Goal: Information Seeking & Learning: Learn about a topic

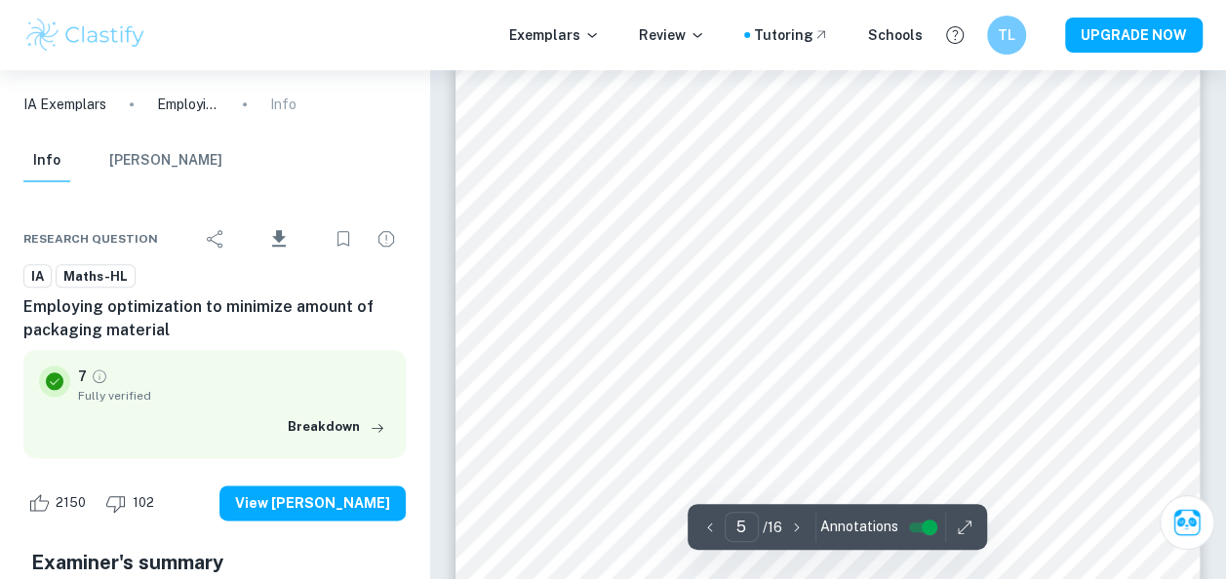
scroll to position [4623, 0]
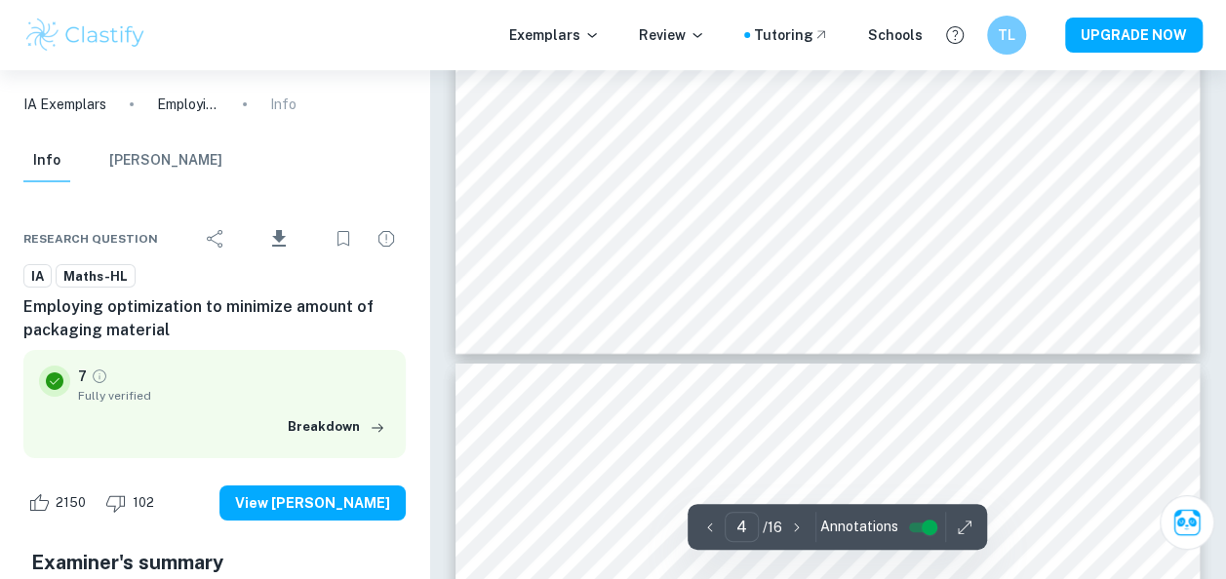
type input "3"
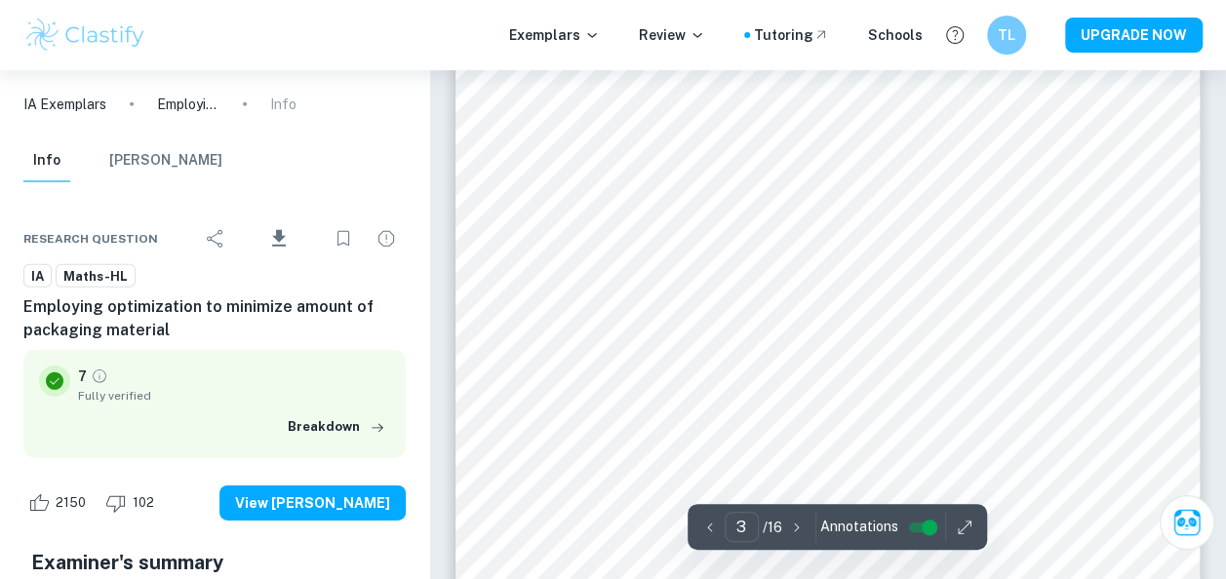
scroll to position [2766, 0]
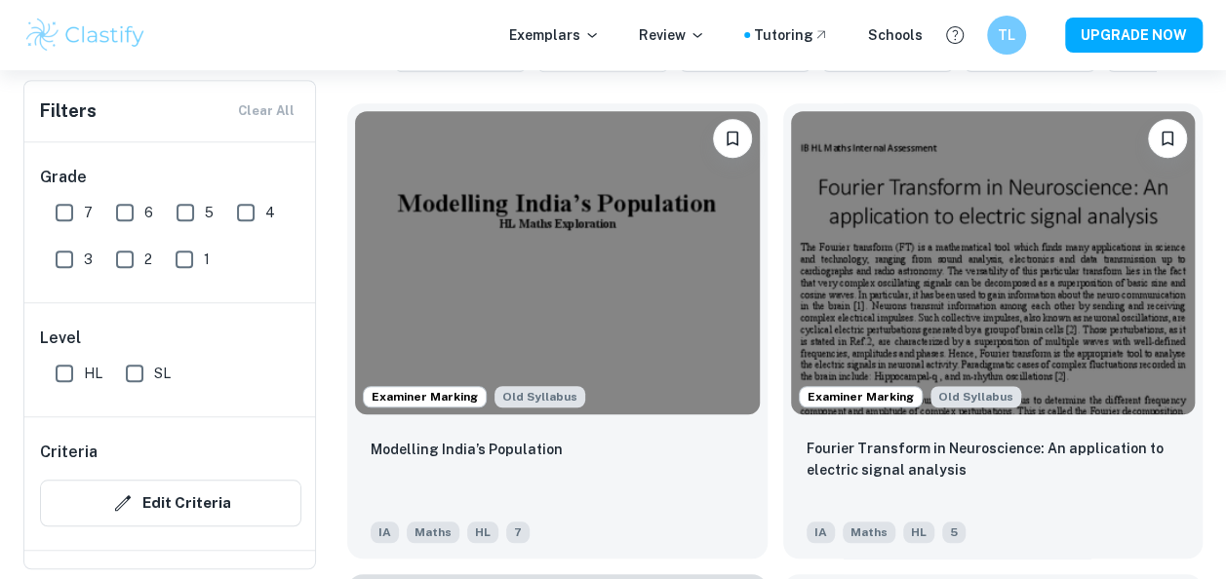
scroll to position [585, 0]
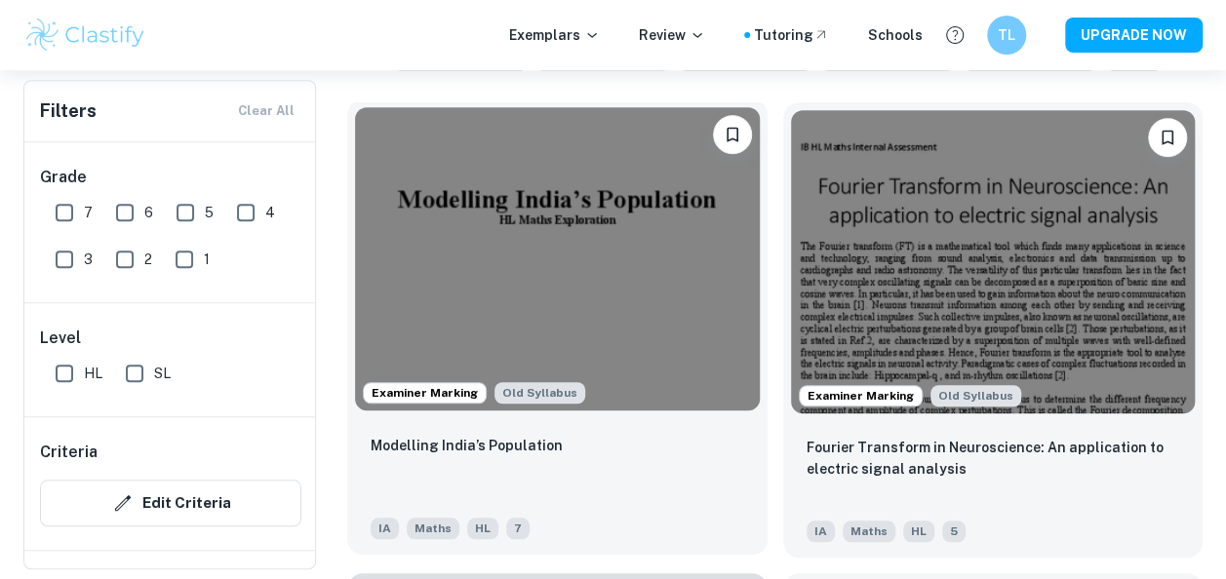
click at [534, 268] on img at bounding box center [557, 258] width 405 height 303
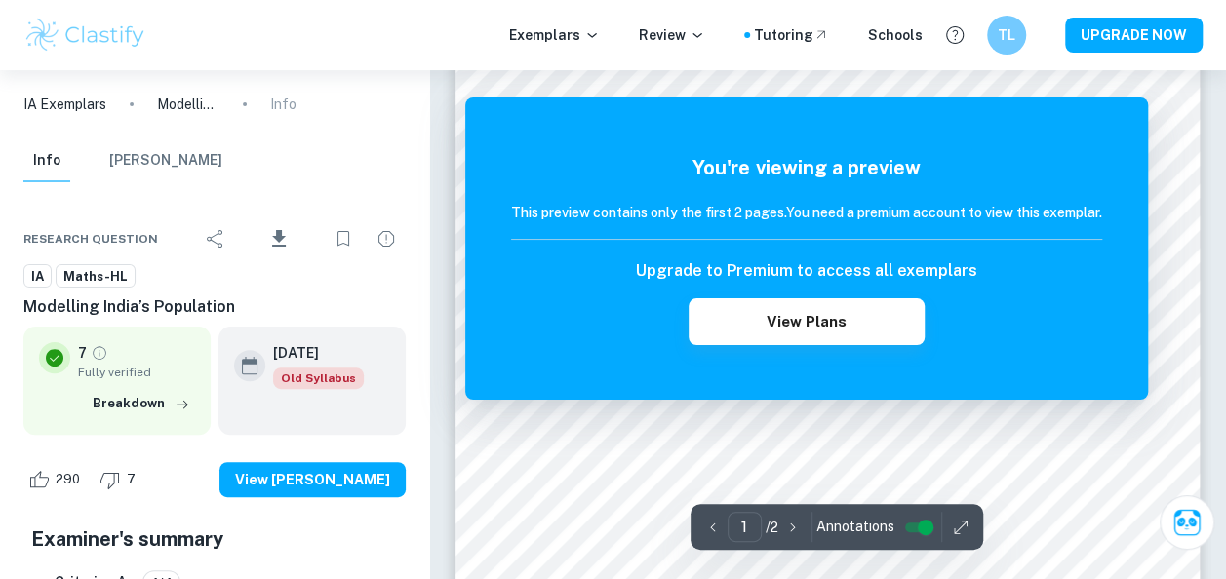
scroll to position [115, 0]
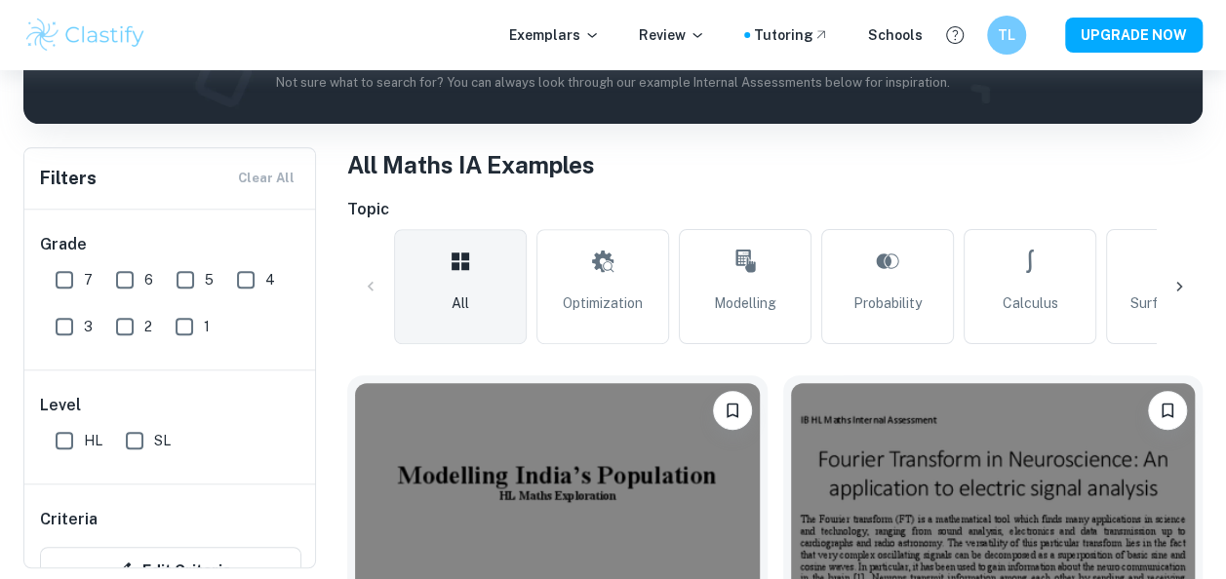
scroll to position [286, 0]
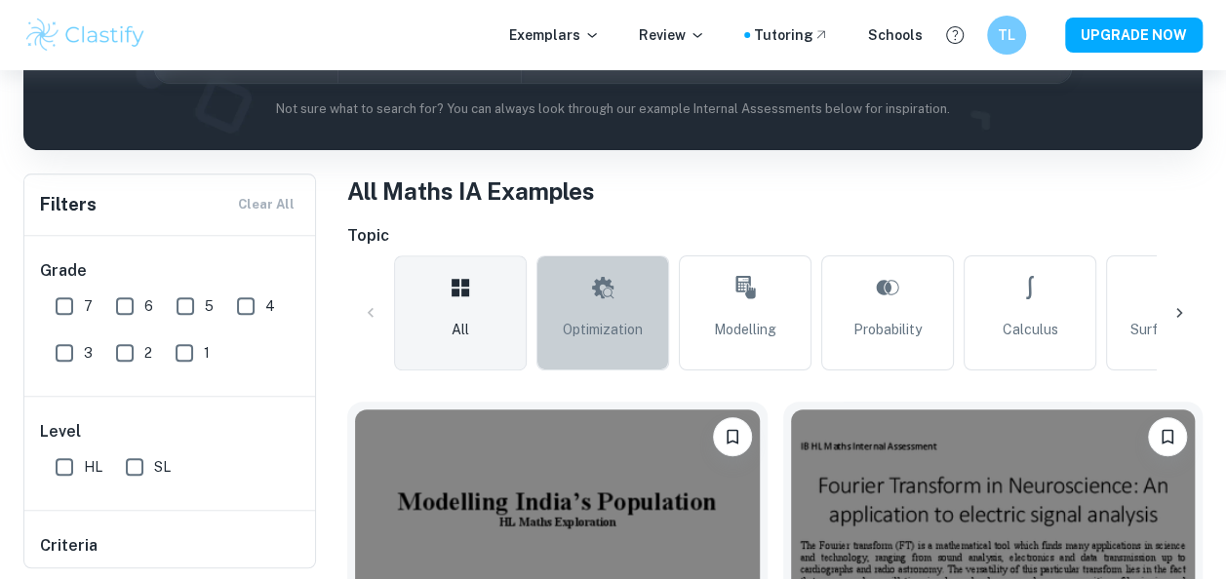
click at [612, 332] on span "Optimization" at bounding box center [603, 329] width 80 height 21
type input "Optimization"
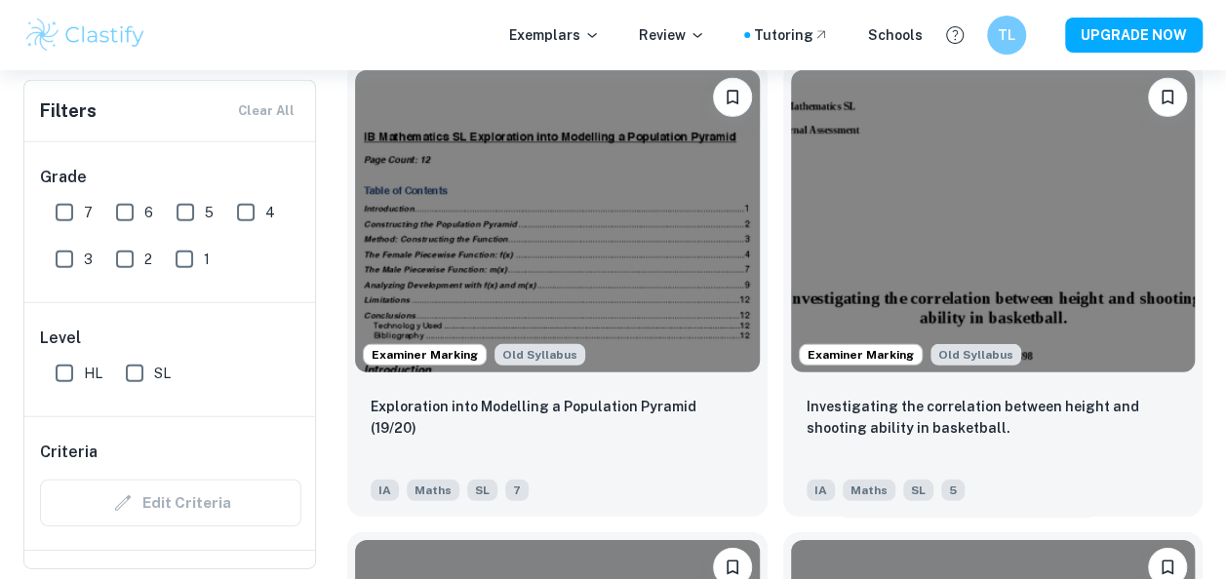
scroll to position [10080, 0]
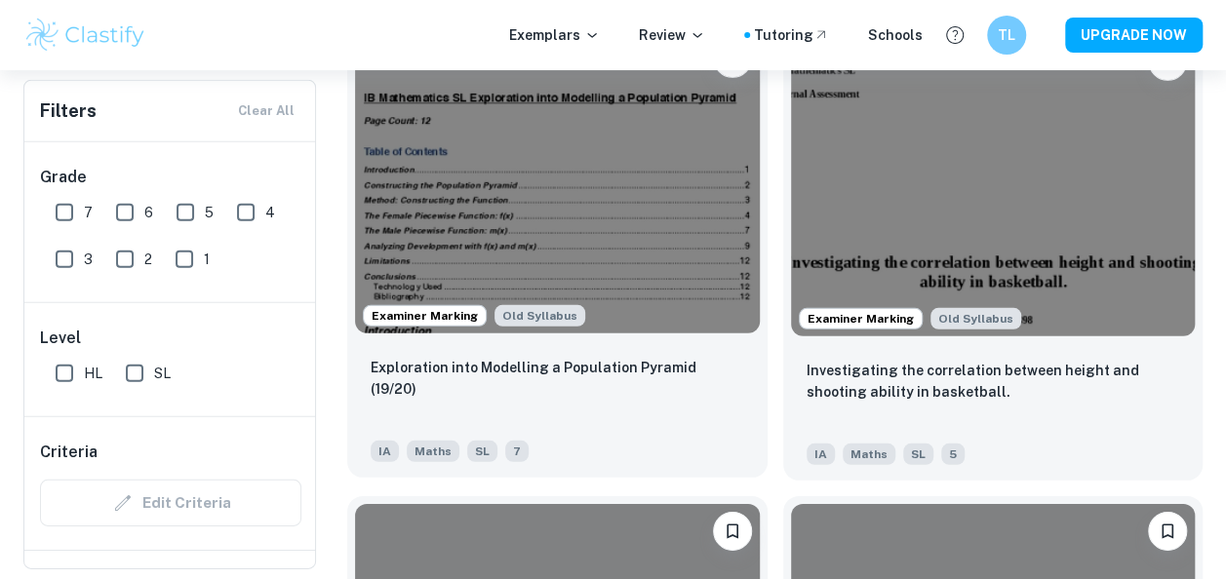
click at [620, 254] on img at bounding box center [557, 182] width 405 height 303
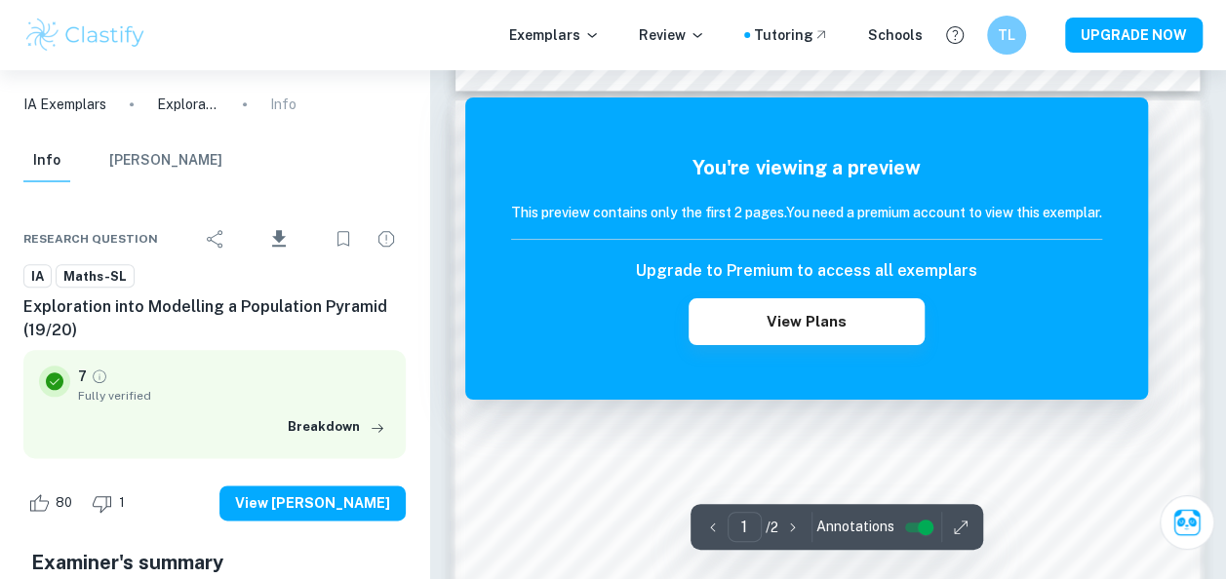
scroll to position [987, 0]
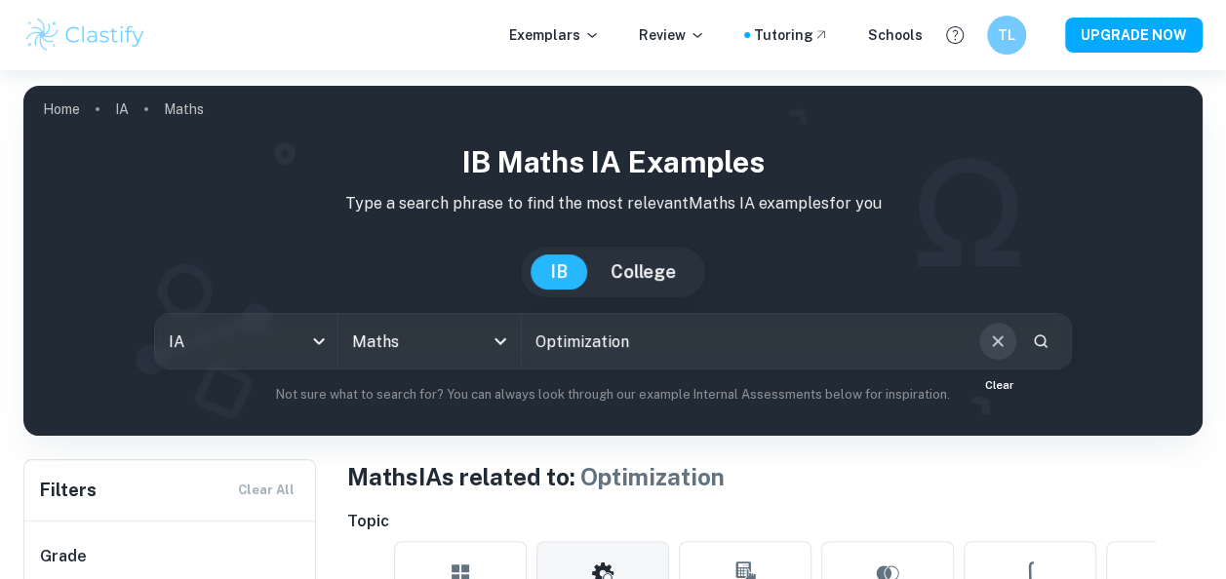
click at [997, 343] on icon "Clear" at bounding box center [997, 341] width 21 height 21
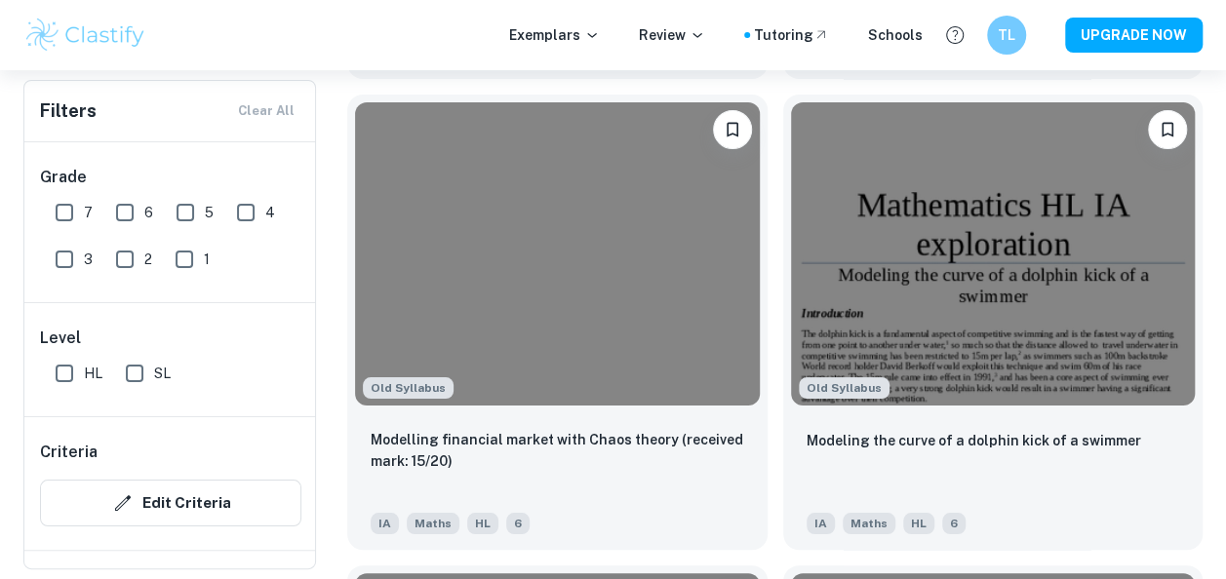
scroll to position [10954, 0]
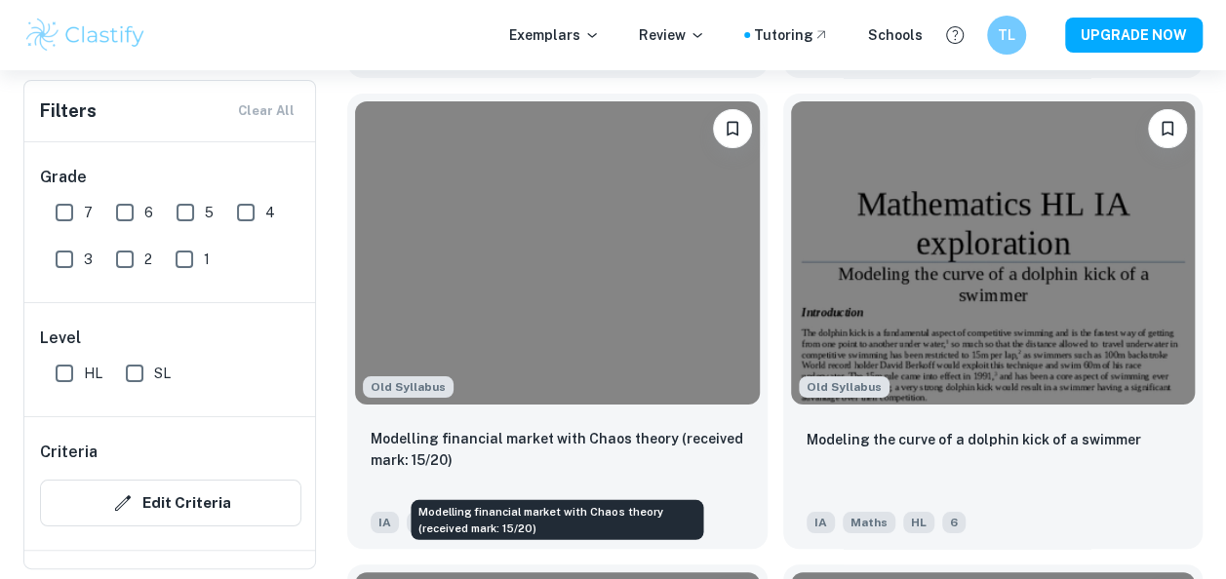
click at [552, 453] on p "Modelling financial market with Chaos theory (received mark: 15/20)" at bounding box center [558, 449] width 374 height 43
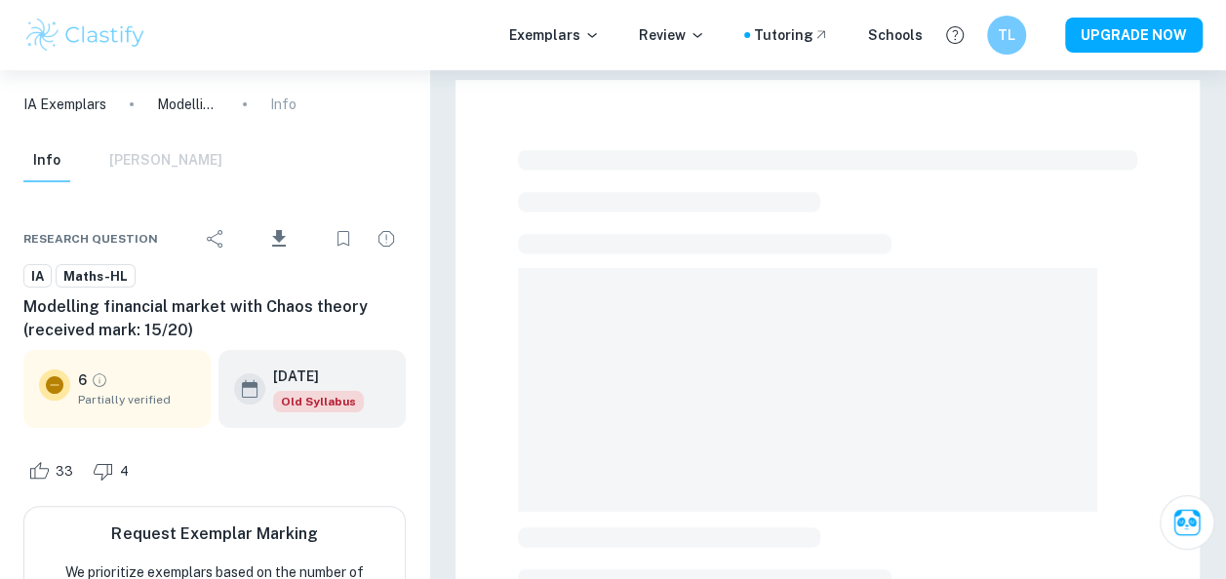
click at [552, 453] on span at bounding box center [808, 390] width 580 height 244
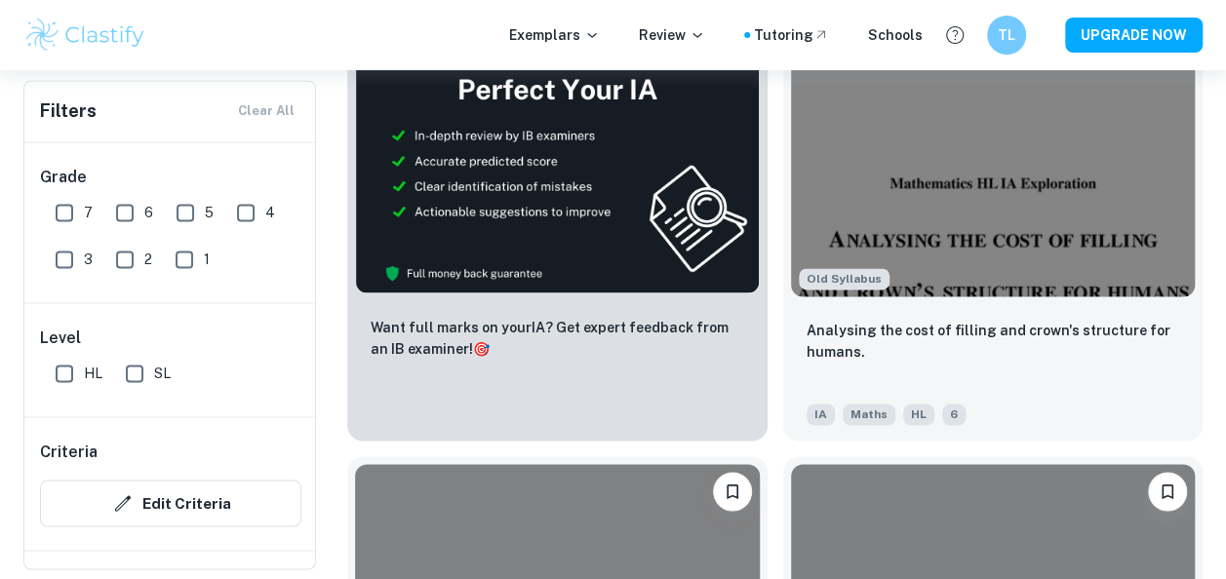
scroll to position [6087, 0]
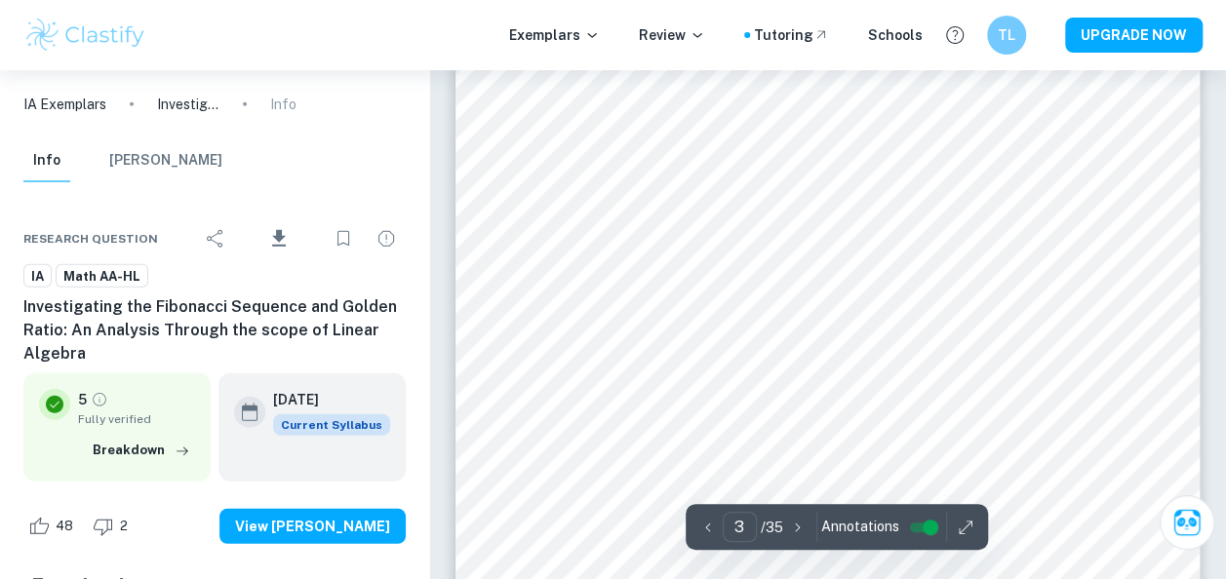
scroll to position [2543, 0]
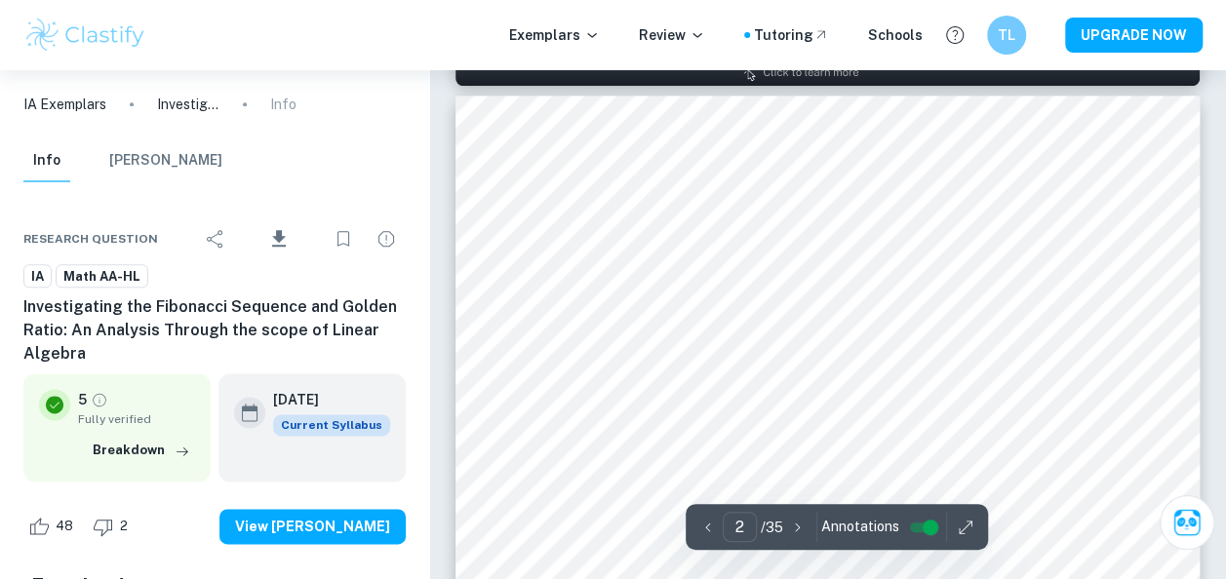
type input "1"
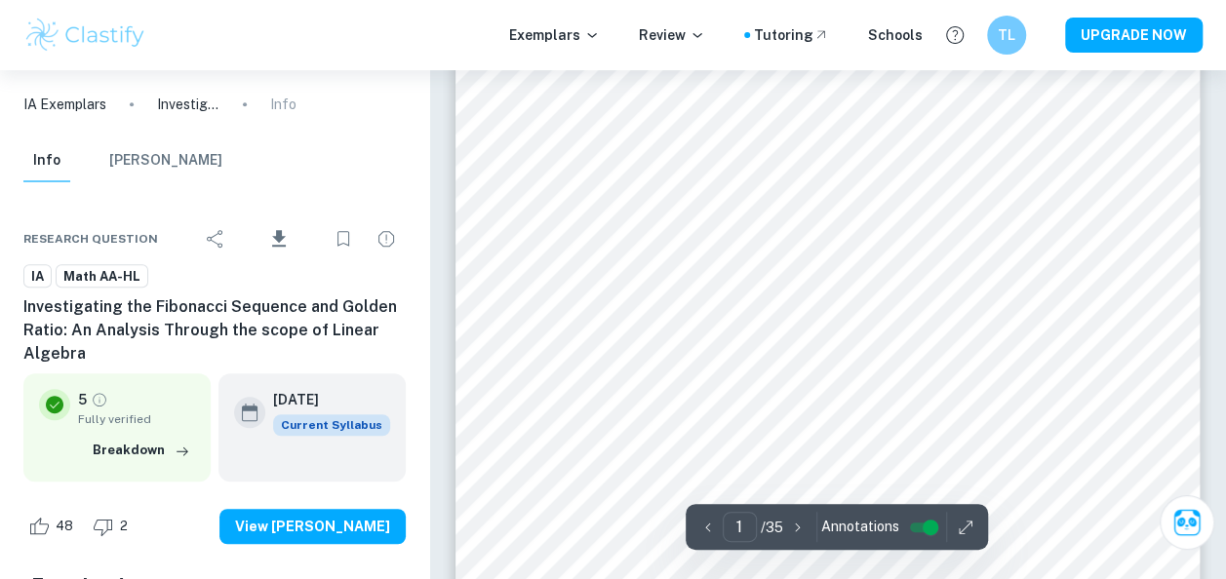
scroll to position [334, 0]
